Goal: Information Seeking & Learning: Learn about a topic

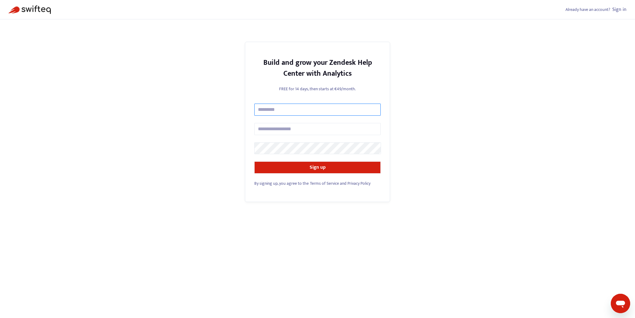
click at [324, 110] on input "text" at bounding box center [317, 109] width 126 height 12
click at [619, 9] on link "Sign in" at bounding box center [620, 9] width 14 height 8
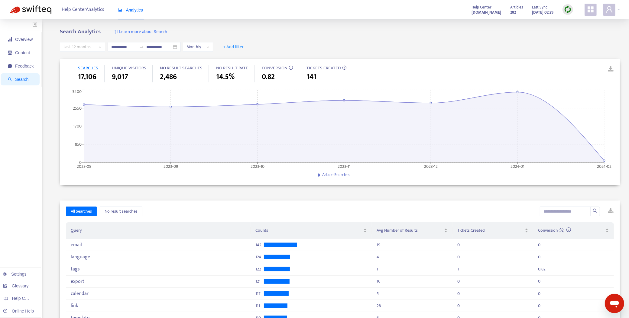
click at [74, 48] on span "Last 12 months" at bounding box center [83, 46] width 38 height 9
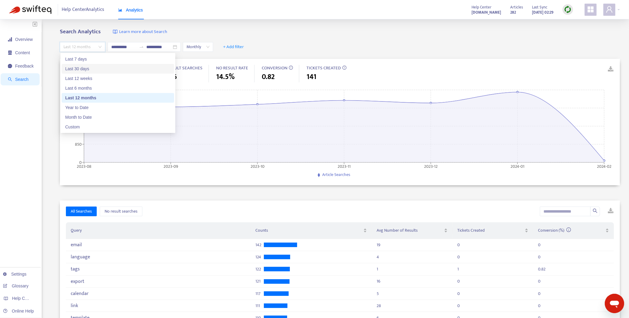
click at [87, 66] on div "Last 30 days" at bounding box center [117, 68] width 105 height 7
type input "**********"
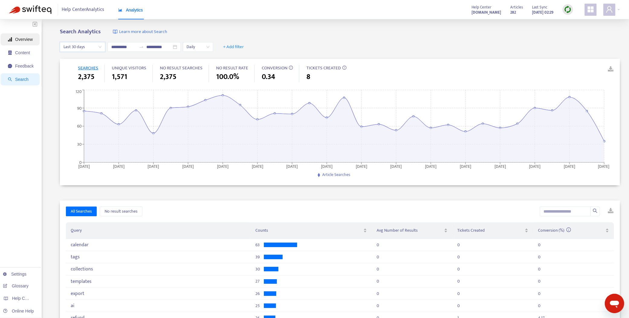
click at [24, 36] on span "Overview" at bounding box center [21, 39] width 26 height 12
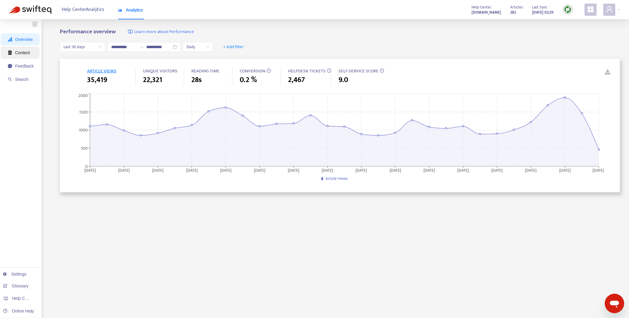
click at [28, 52] on span "Content" at bounding box center [22, 52] width 15 height 5
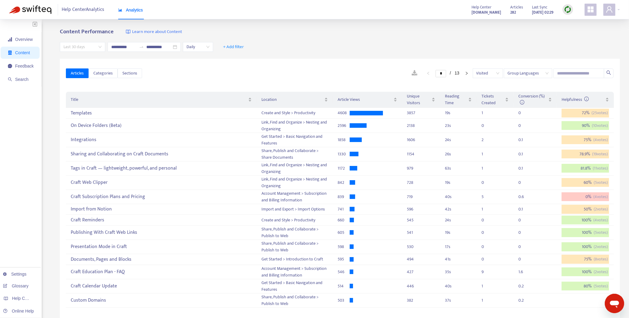
click at [87, 49] on span "Last 30 days" at bounding box center [83, 46] width 38 height 9
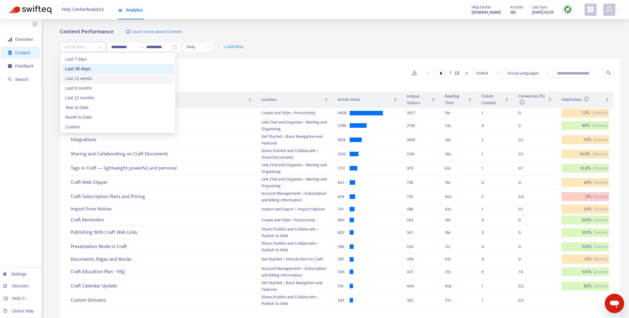
click at [91, 75] on div "Last 12 weeks" at bounding box center [117, 78] width 105 height 7
type input "**********"
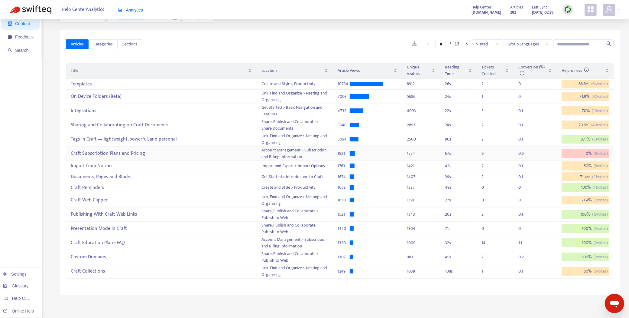
scroll to position [30, 0]
click at [14, 47] on span "Search" at bounding box center [21, 50] width 26 height 12
